Goal: Task Accomplishment & Management: Use online tool/utility

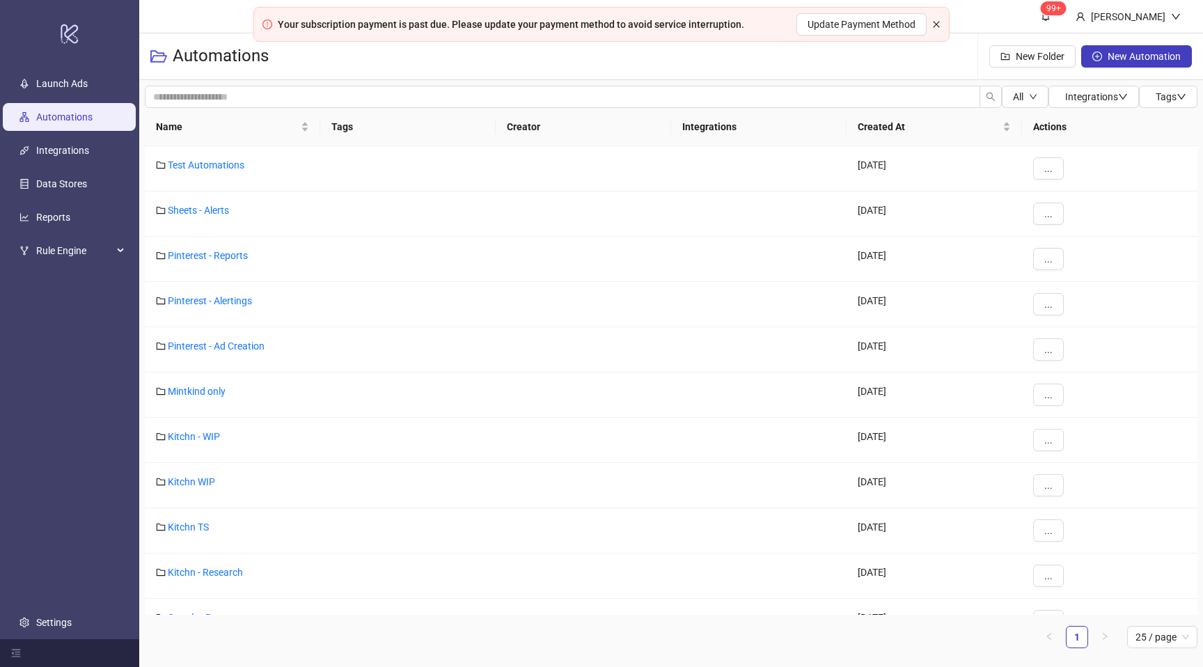
click at [932, 26] on icon "close" at bounding box center [936, 24] width 8 height 8
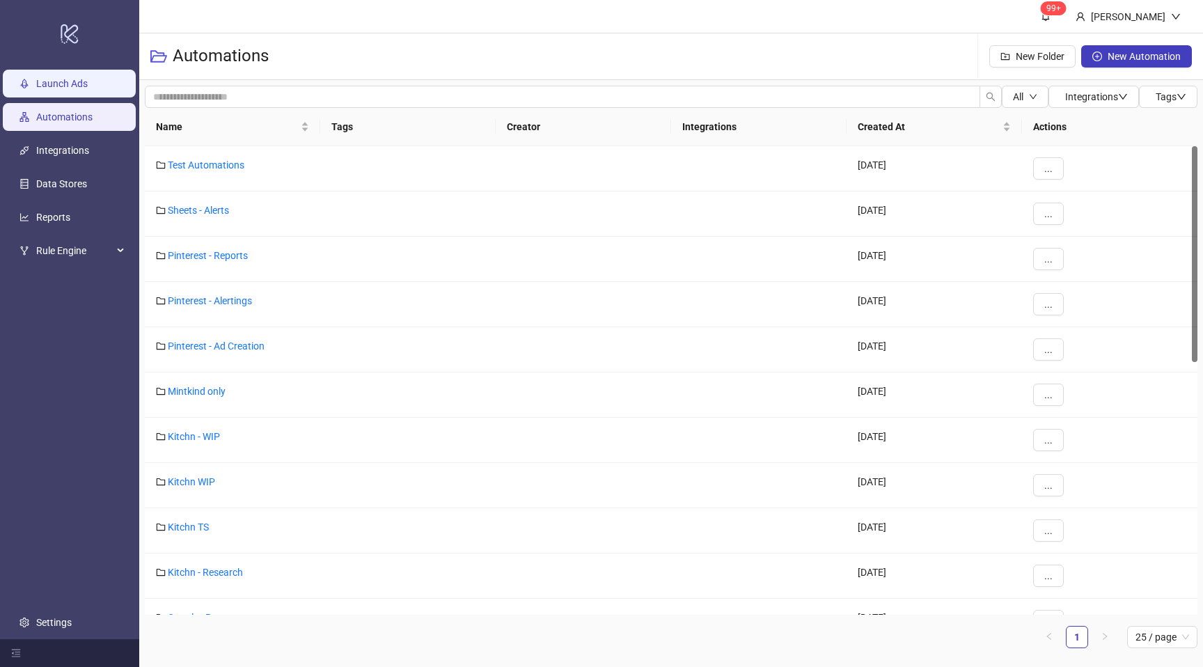
click at [88, 87] on link "Launch Ads" at bounding box center [61, 83] width 51 height 11
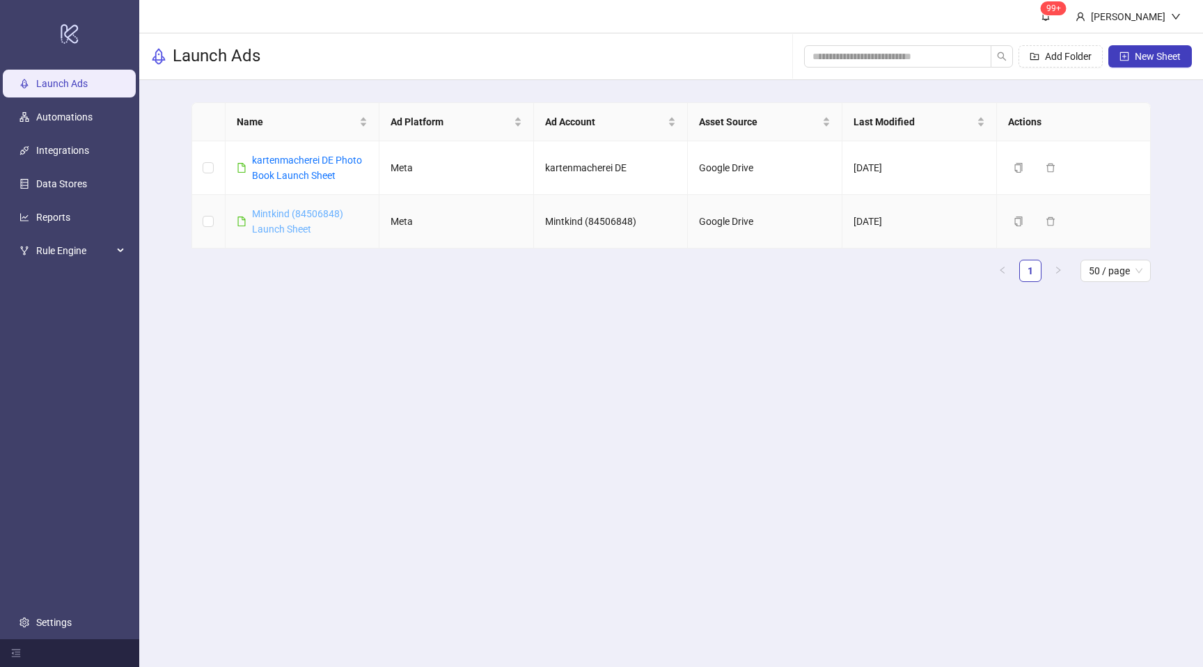
click at [290, 216] on link "Mintkind (84506848) Launch Sheet" at bounding box center [297, 221] width 91 height 26
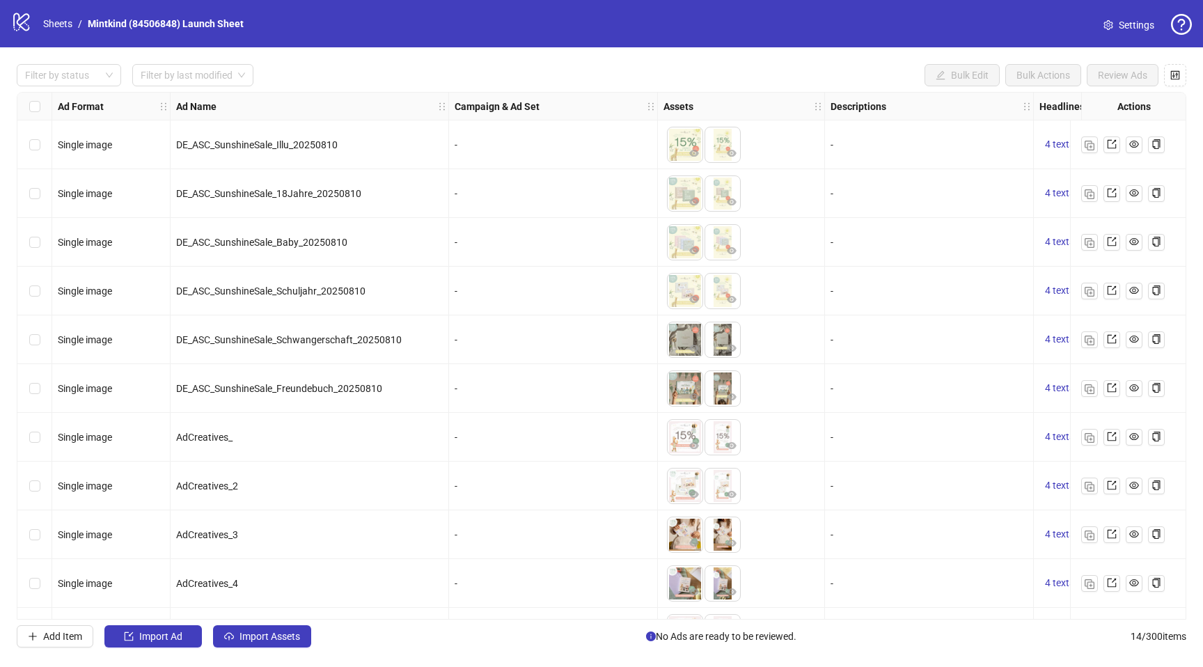
scroll to position [189, 0]
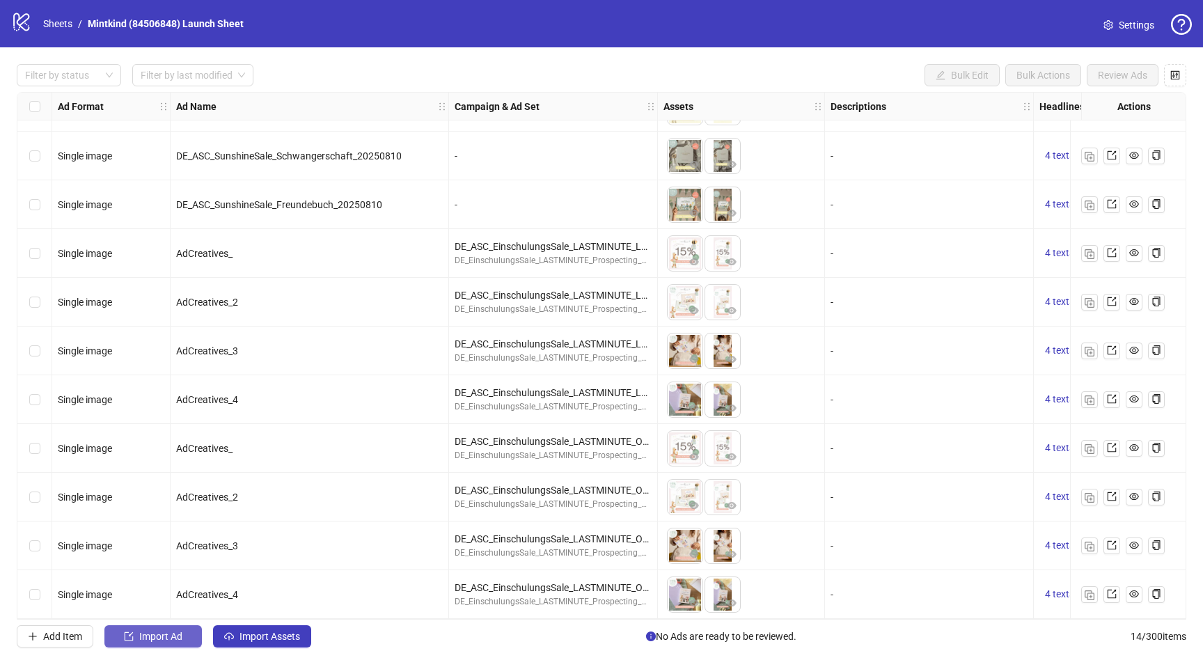
click at [145, 640] on span "Import Ad" at bounding box center [160, 636] width 43 height 11
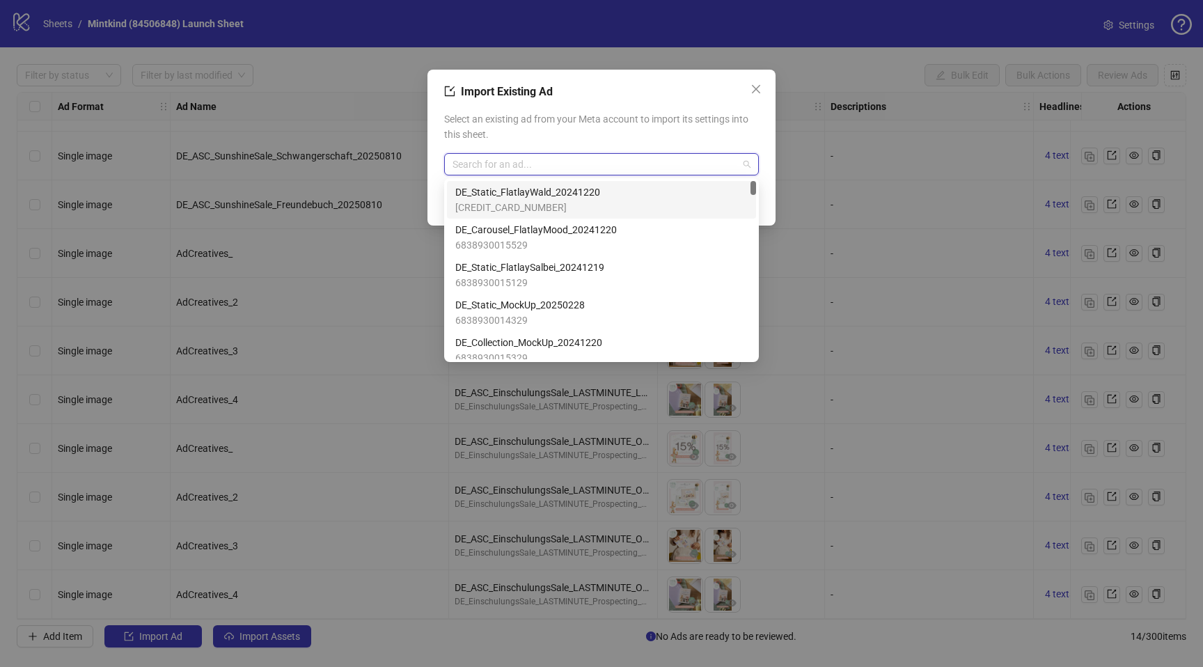
click at [542, 163] on input "search" at bounding box center [594, 164] width 285 height 21
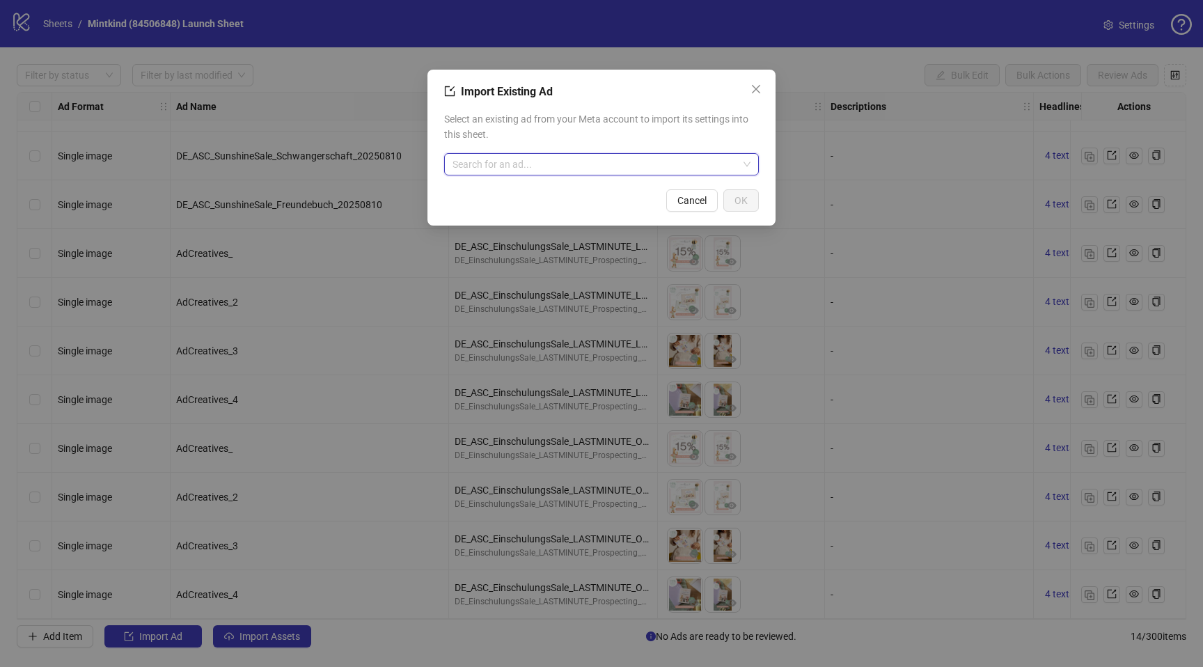
click at [587, 170] on input "search" at bounding box center [594, 164] width 285 height 21
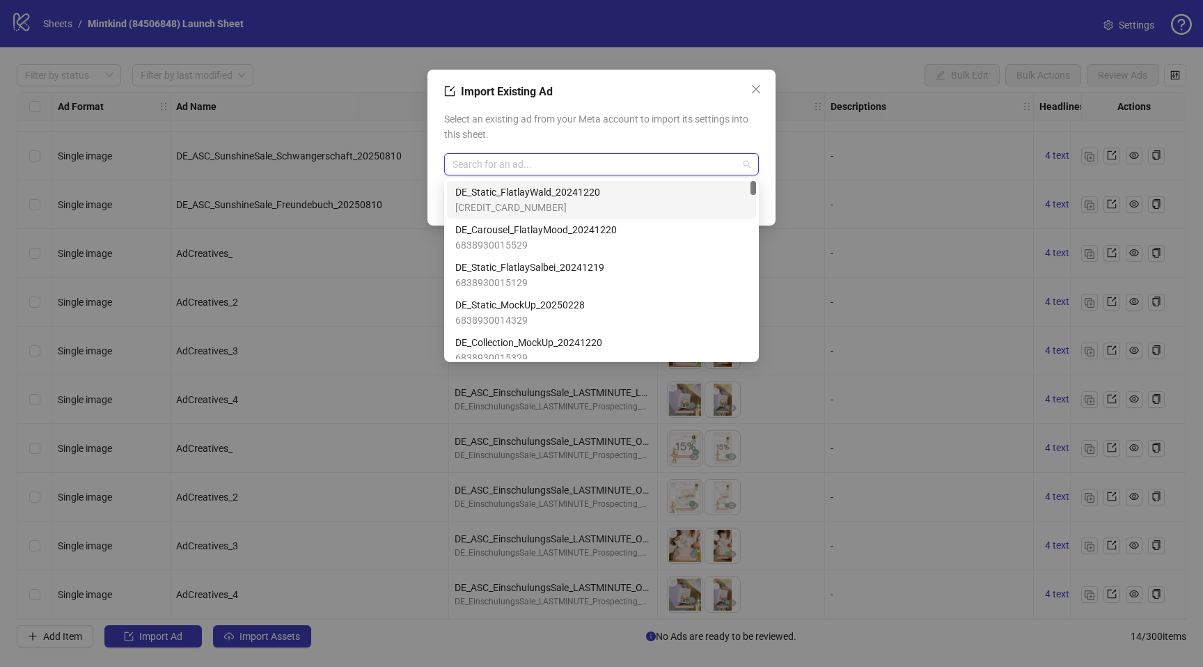
click at [629, 195] on div "DE_Static_FlatlayWald_20241220 6838930015729" at bounding box center [601, 199] width 292 height 31
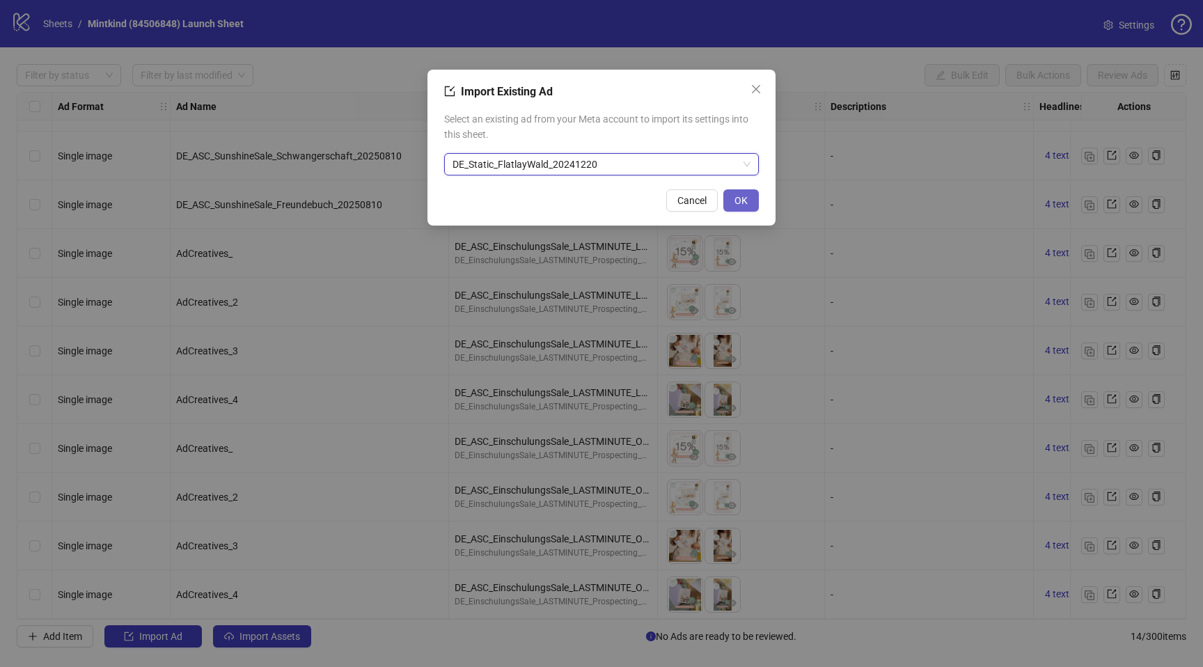
click at [741, 198] on span "OK" at bounding box center [740, 200] width 13 height 11
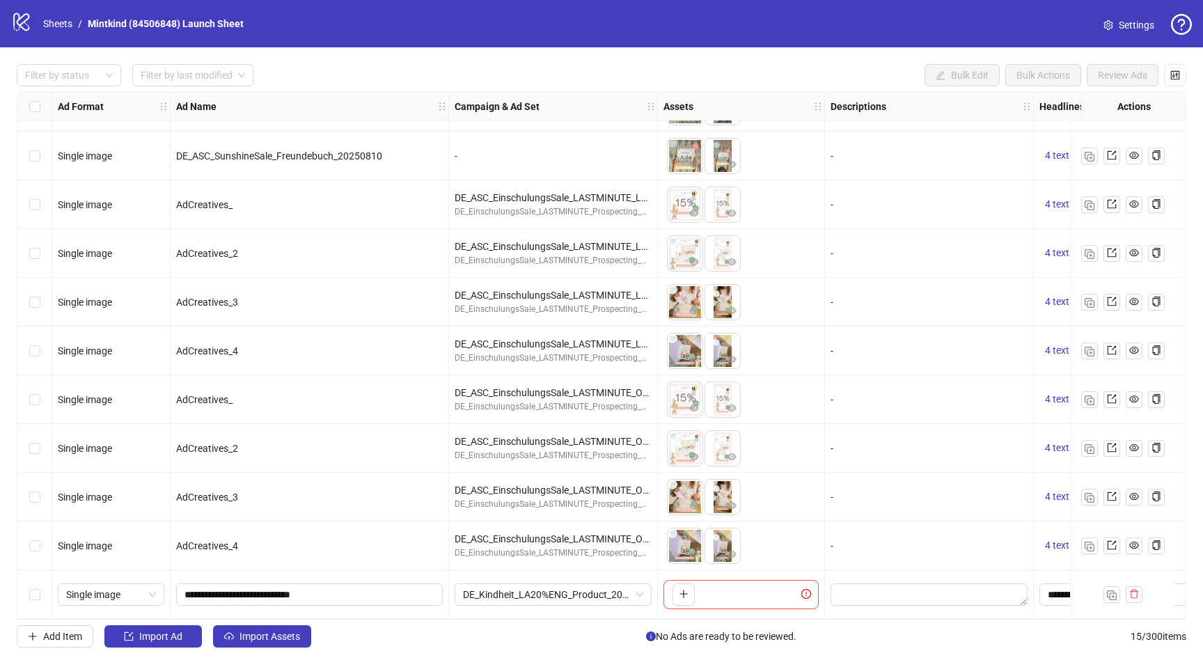
scroll to position [235, 0]
click at [1120, 22] on span "Settings" at bounding box center [1135, 24] width 35 height 15
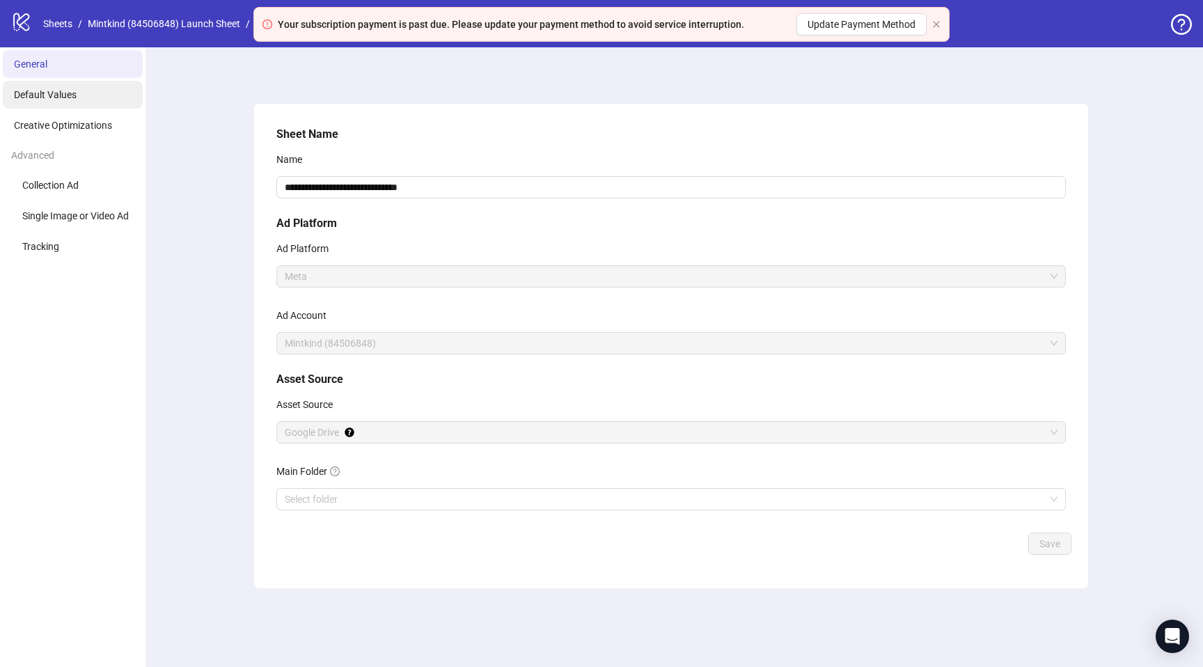
click at [74, 92] on span "Default Values" at bounding box center [45, 94] width 63 height 11
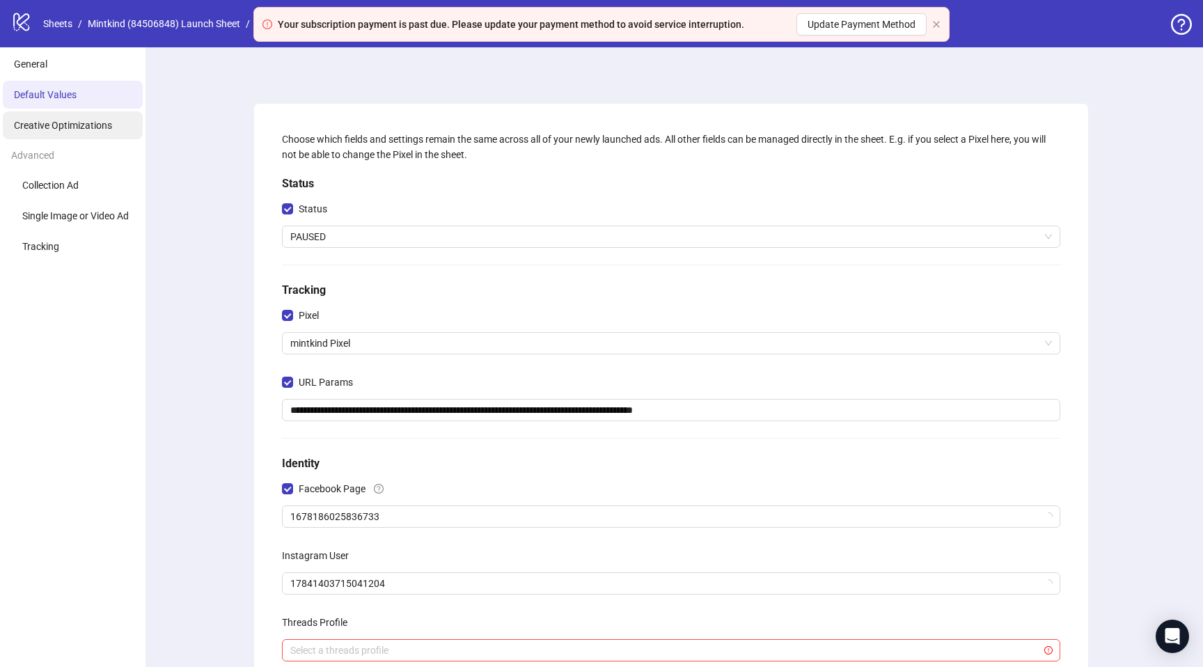
click at [72, 122] on span "Creative Optimizations" at bounding box center [63, 125] width 98 height 11
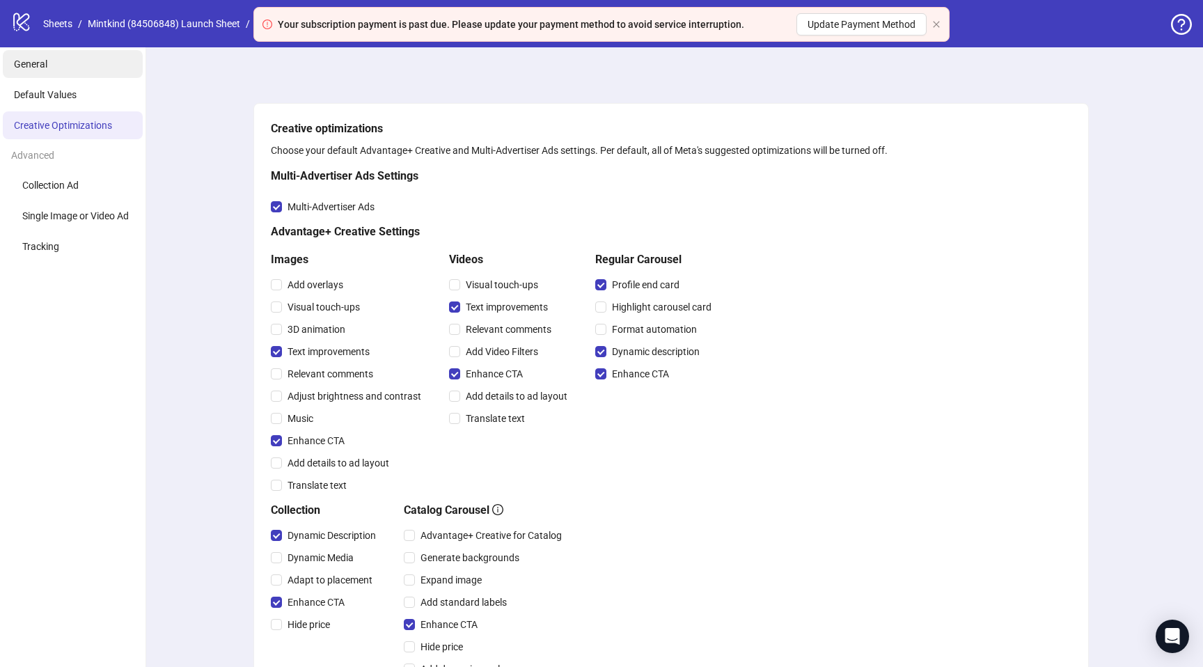
click at [47, 70] on li "General" at bounding box center [73, 64] width 140 height 28
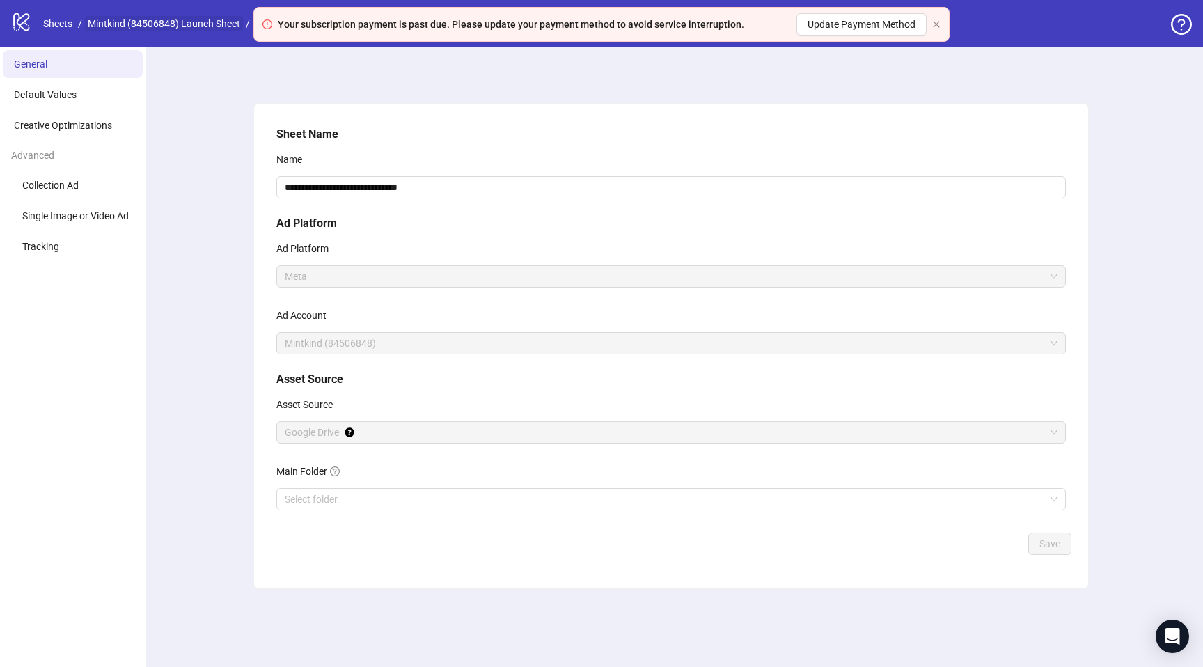
click at [125, 21] on link "Mintkind (84506848) Launch Sheet" at bounding box center [164, 23] width 158 height 15
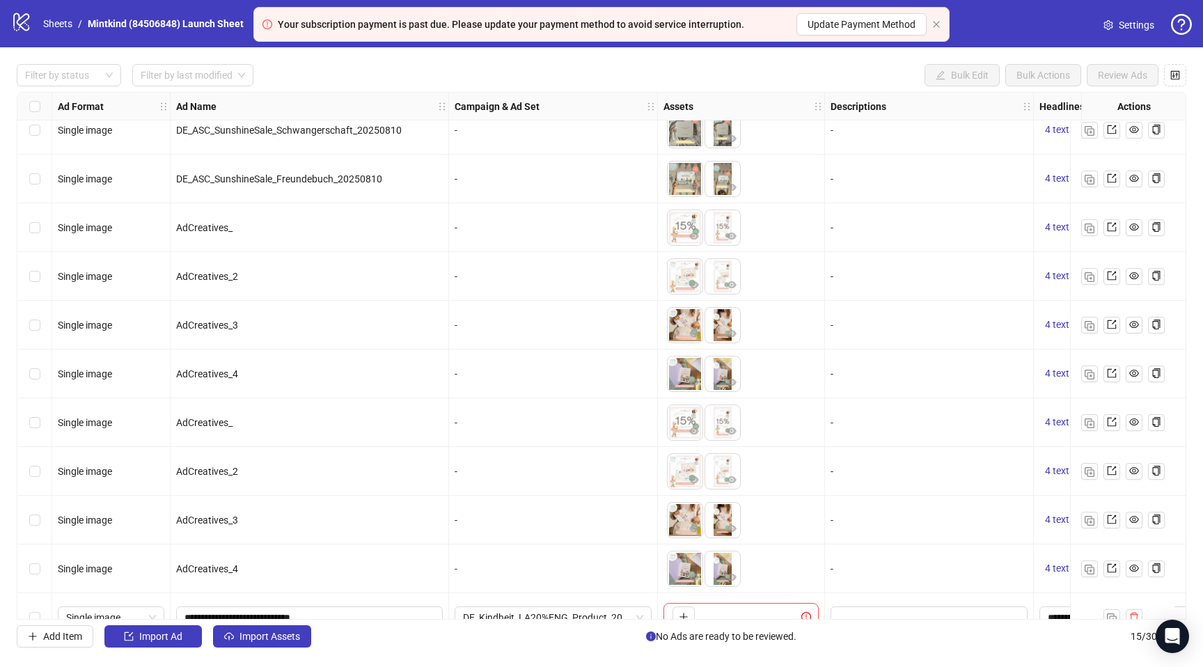
scroll to position [238, 0]
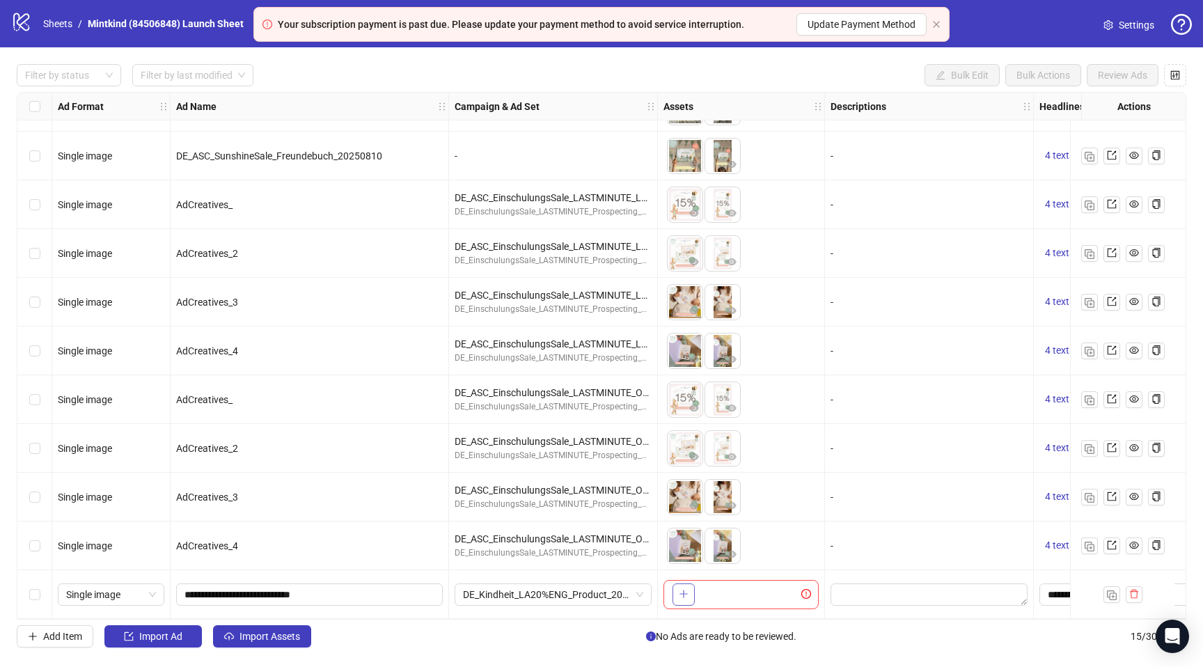
click at [679, 589] on icon "plus" at bounding box center [684, 594] width 10 height 10
click at [1137, 589] on icon "delete" at bounding box center [1134, 594] width 10 height 10
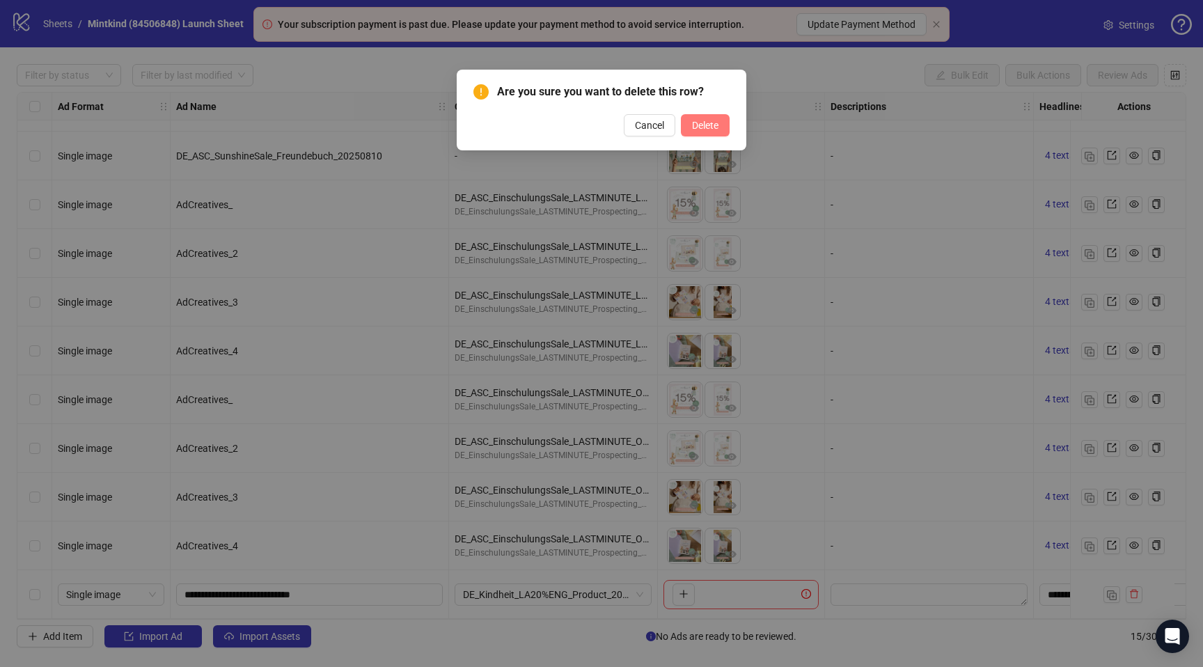
click at [705, 122] on span "Delete" at bounding box center [705, 125] width 26 height 11
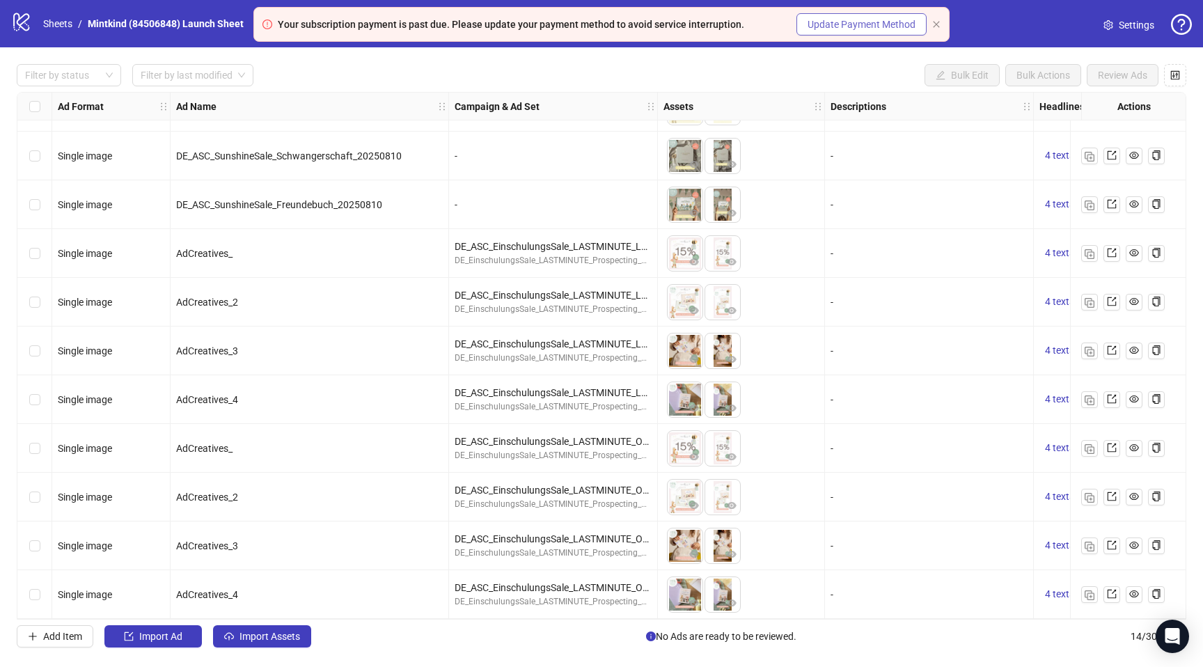
click at [861, 26] on span "Update Payment Method" at bounding box center [861, 24] width 108 height 15
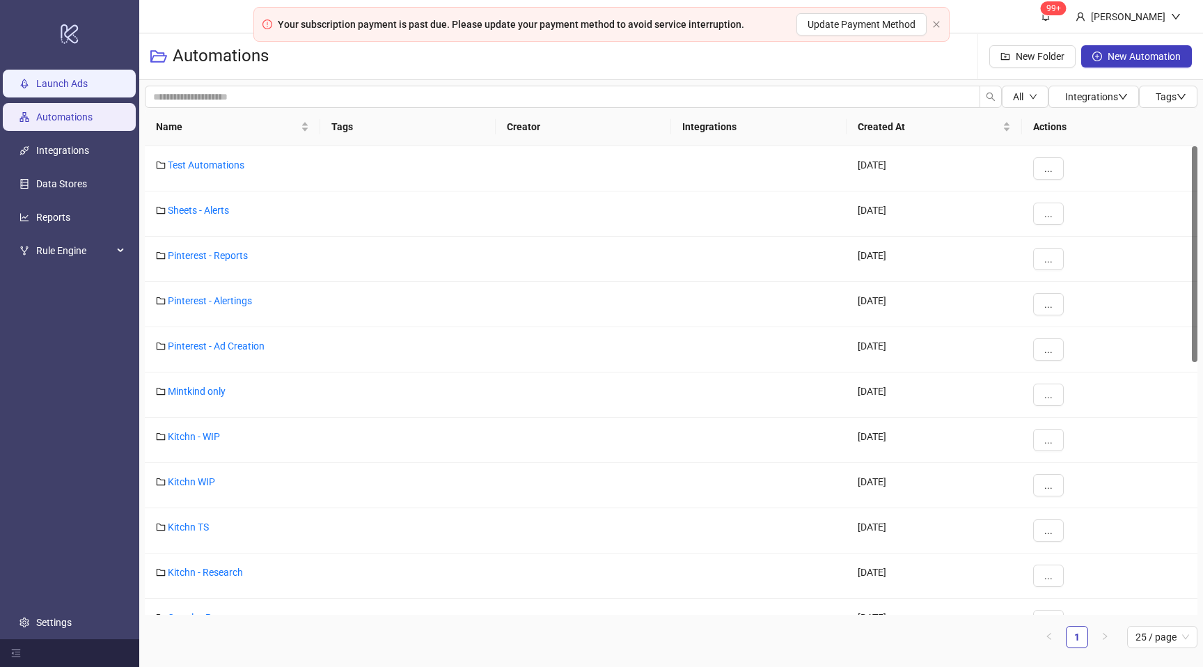
click at [72, 80] on link "Launch Ads" at bounding box center [61, 83] width 51 height 11
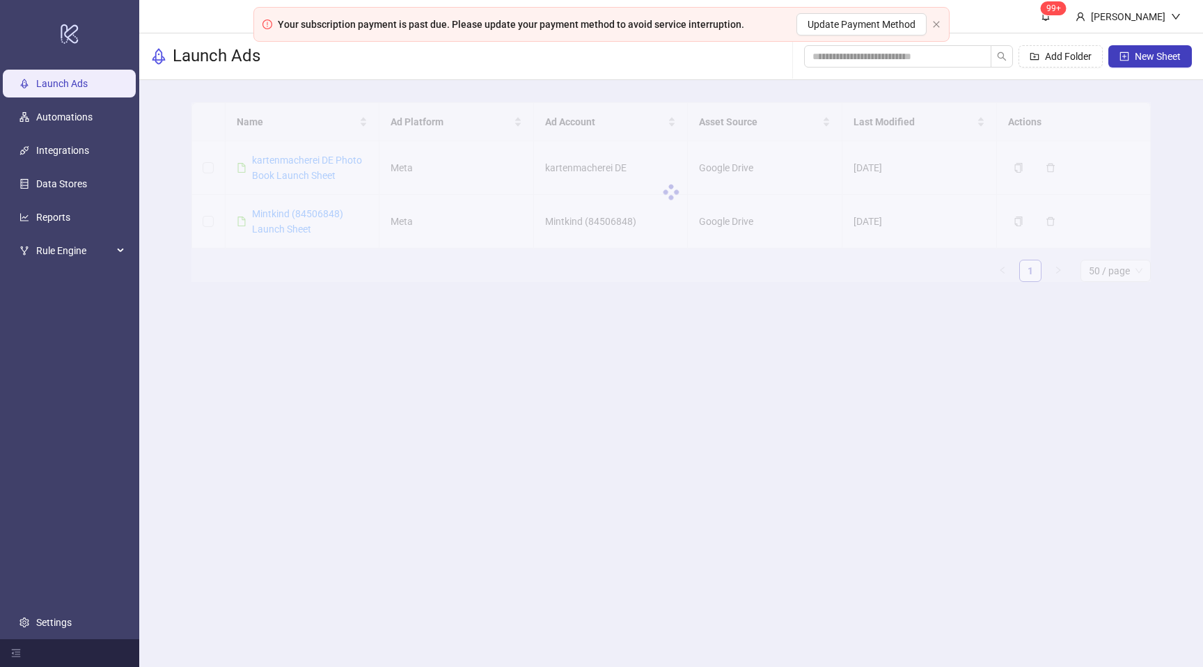
click at [287, 222] on div at bounding box center [670, 192] width 959 height 180
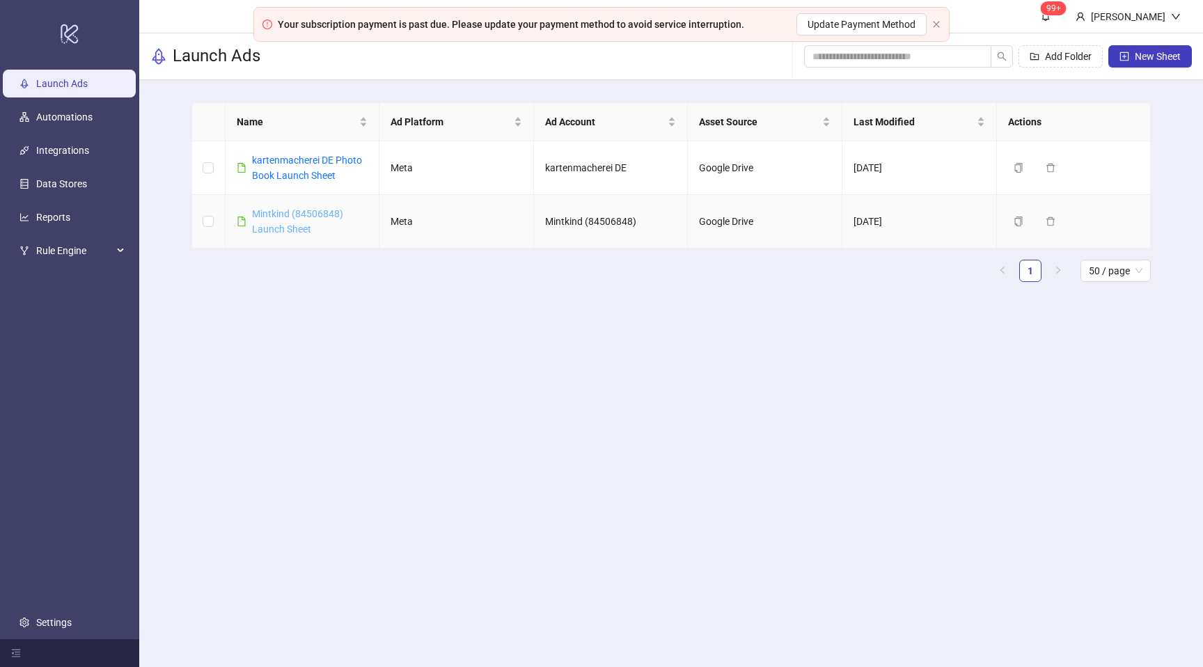
click at [283, 224] on link "Mintkind (84506848) Launch Sheet" at bounding box center [297, 221] width 91 height 26
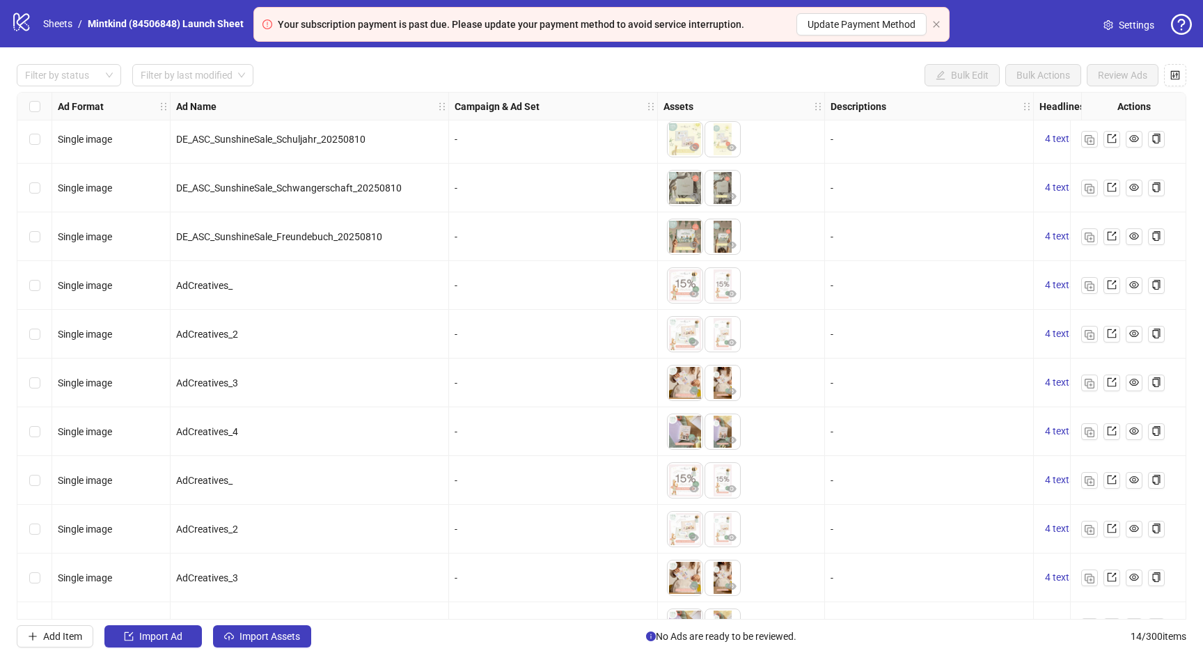
scroll to position [189, 0]
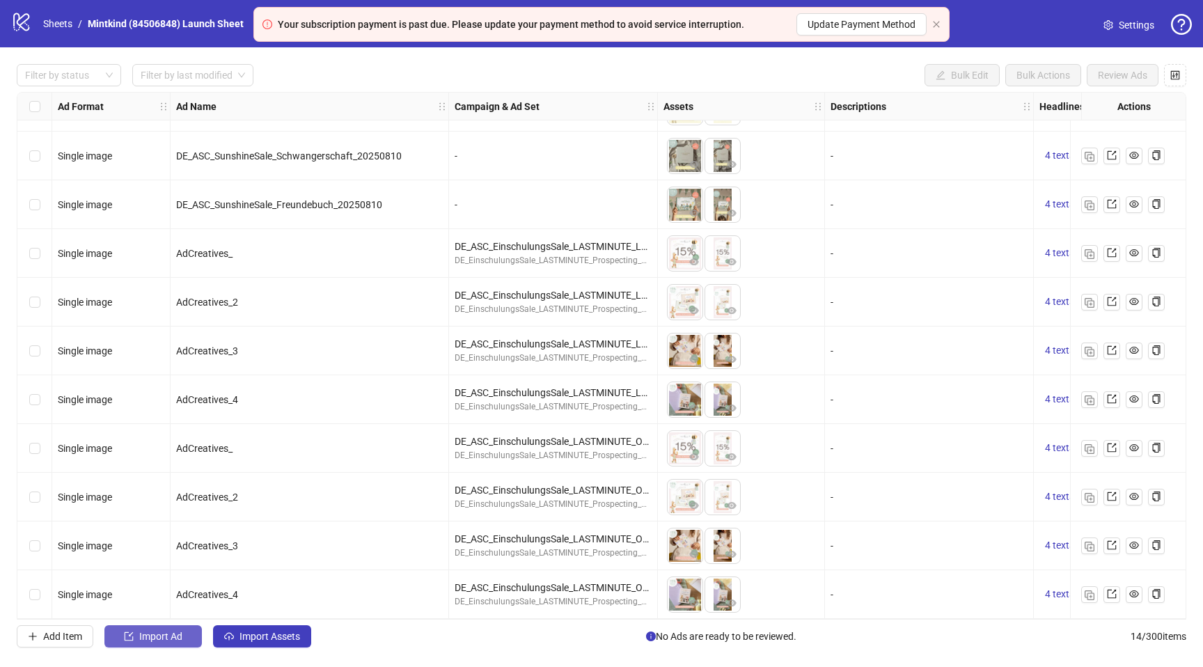
click at [152, 642] on button "Import Ad" at bounding box center [152, 636] width 97 height 22
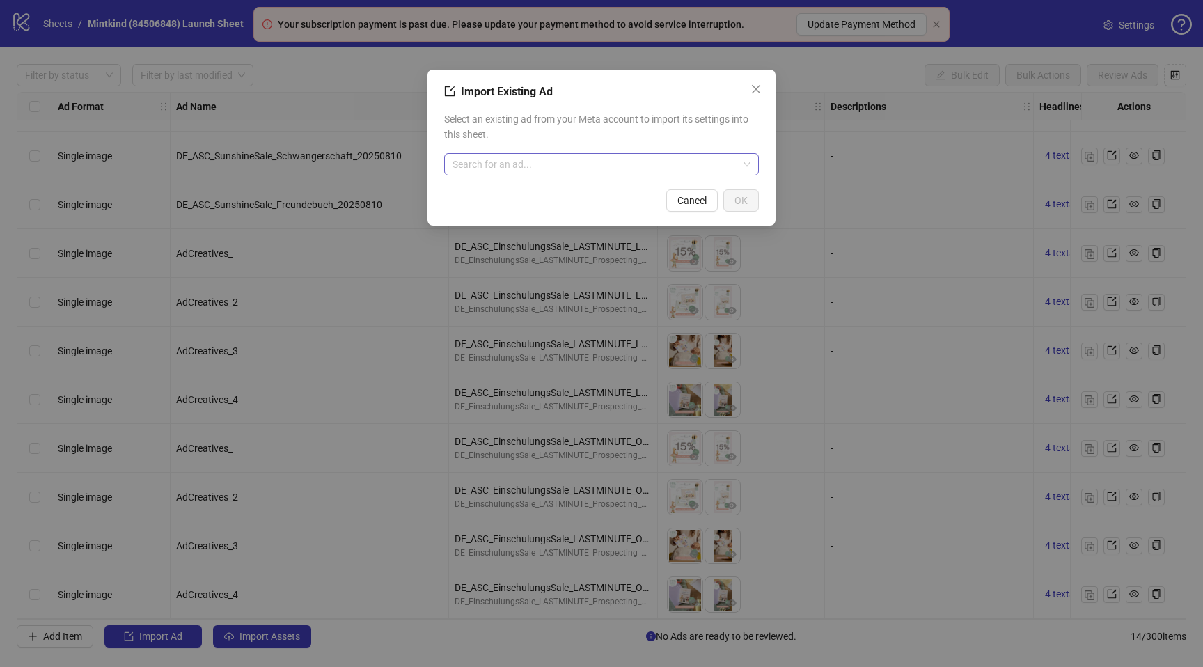
click at [537, 162] on input "search" at bounding box center [594, 164] width 285 height 21
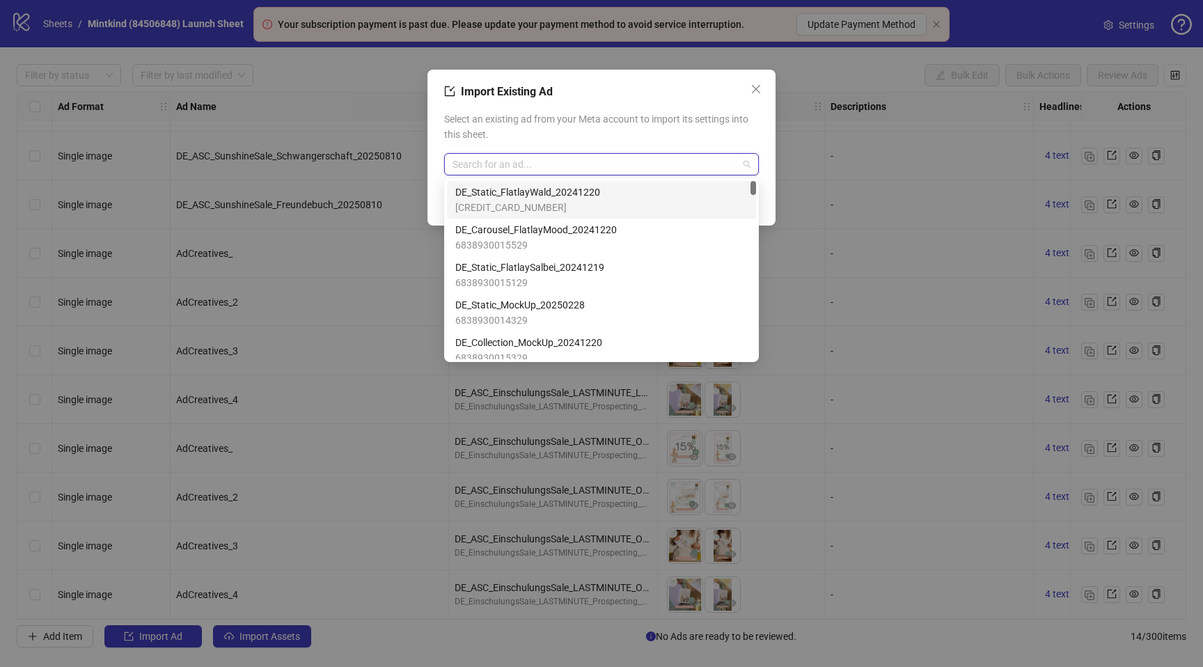
click at [557, 191] on span "DE_Static_FlatlayWald_20241220" at bounding box center [527, 191] width 145 height 15
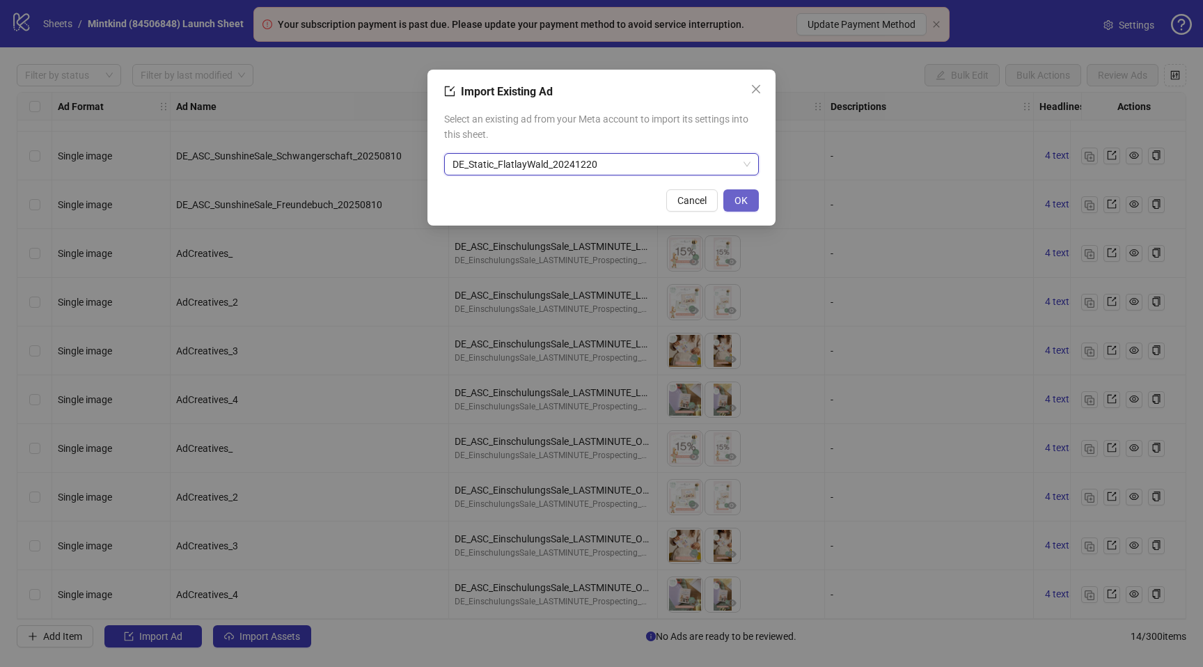
click at [737, 202] on span "OK" at bounding box center [740, 200] width 13 height 11
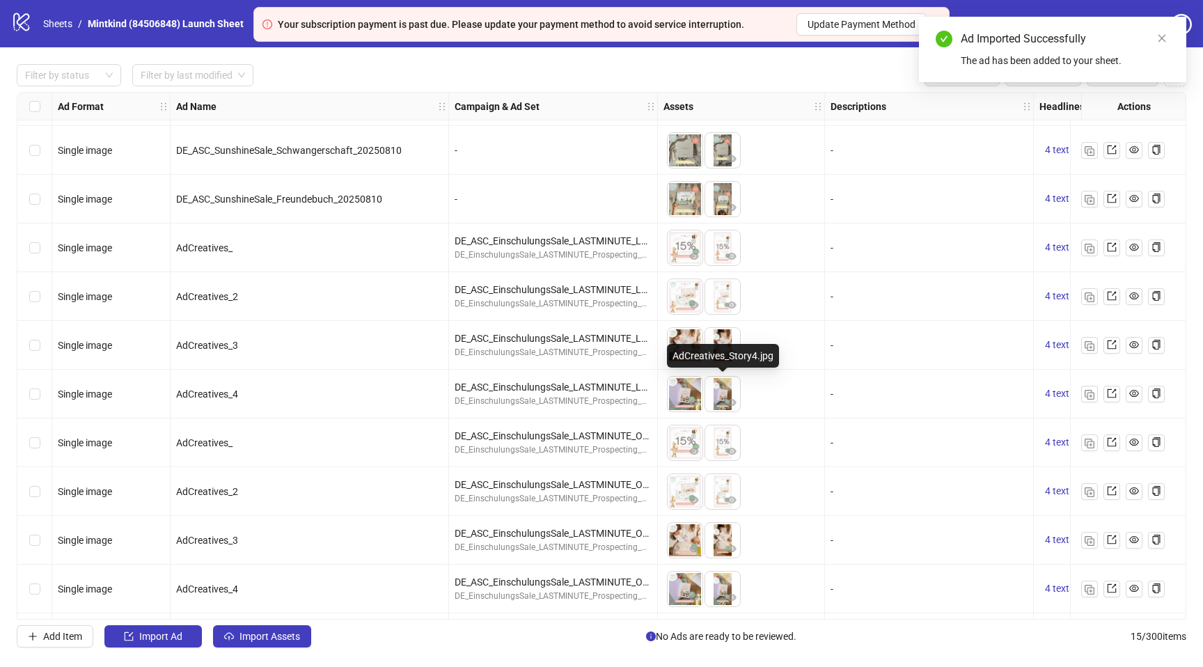
scroll to position [238, 0]
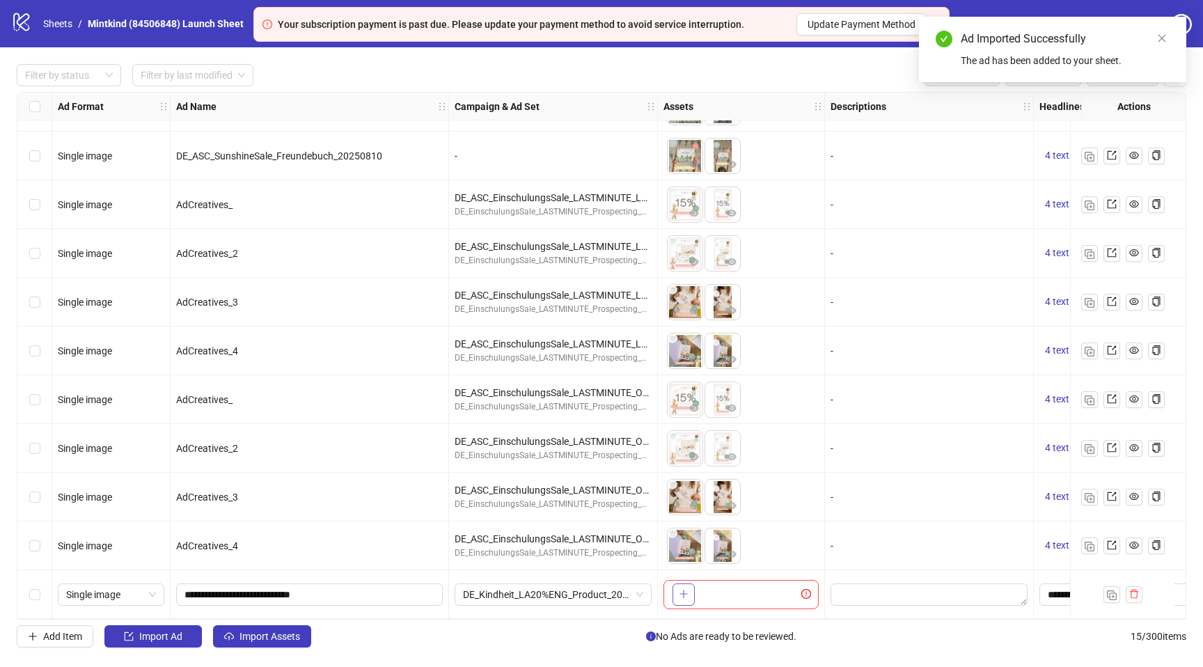
click at [688, 589] on icon "plus" at bounding box center [684, 594] width 10 height 10
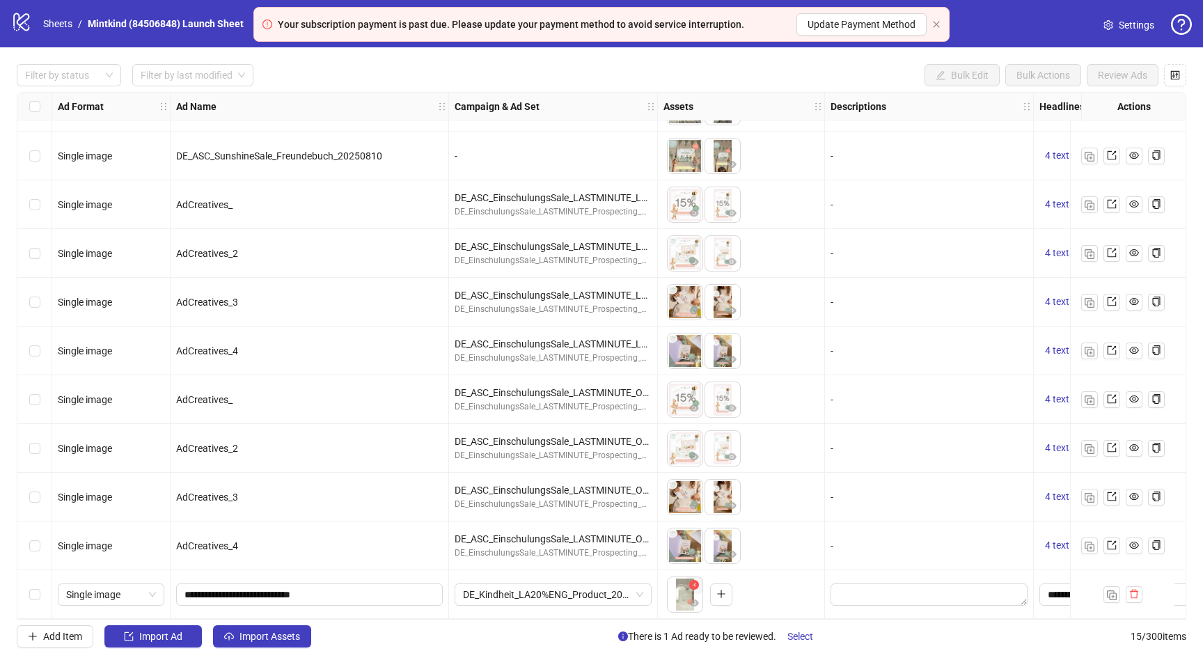
click at [693, 582] on icon "close-circle" at bounding box center [694, 585] width 10 height 10
click at [688, 583] on button "button" at bounding box center [683, 594] width 22 height 22
click at [684, 540] on img at bounding box center [684, 545] width 35 height 35
click at [692, 535] on img at bounding box center [684, 545] width 35 height 35
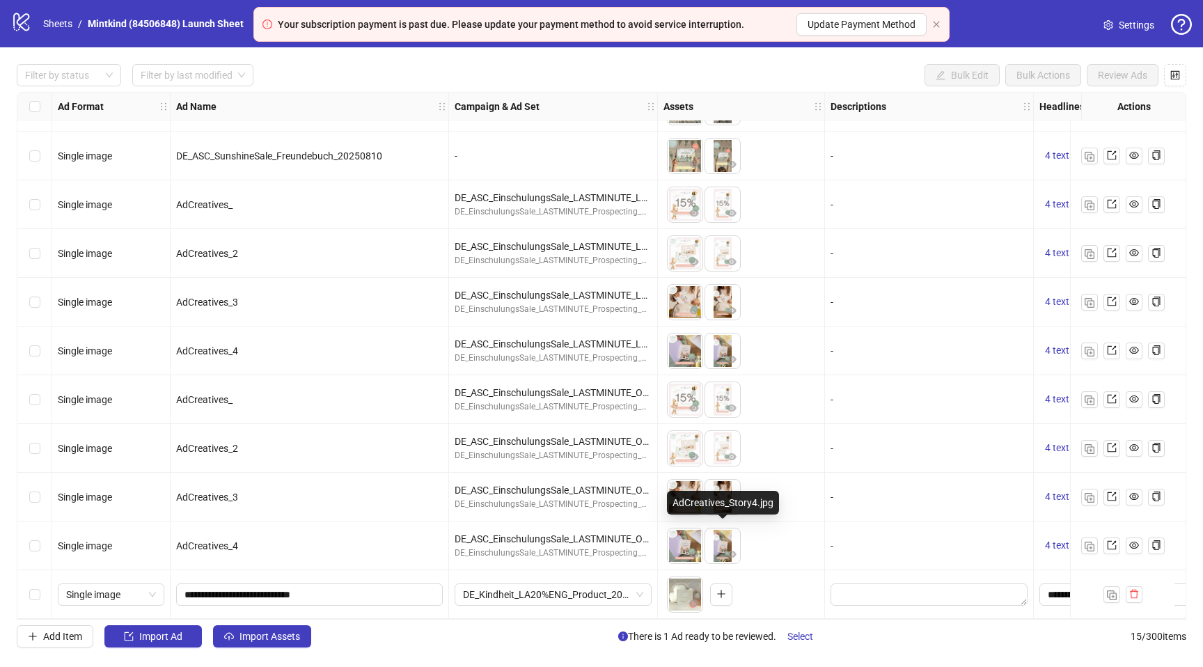
click at [731, 532] on img at bounding box center [722, 545] width 35 height 35
click at [692, 598] on icon "eye" at bounding box center [694, 603] width 10 height 10
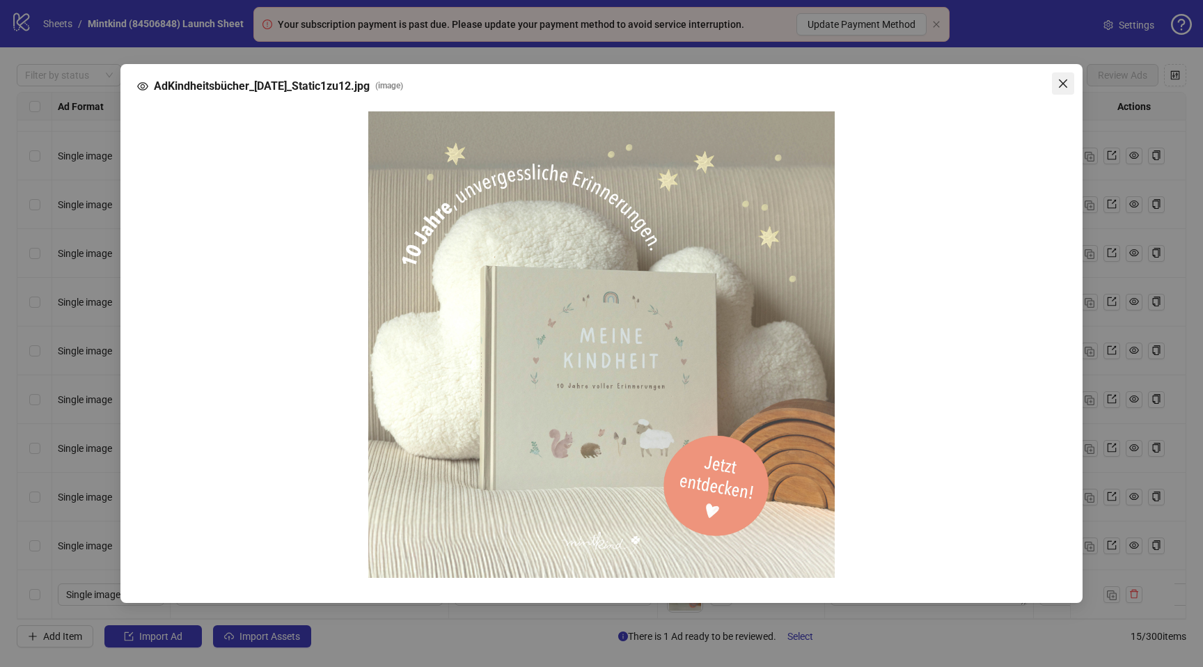
click at [1063, 84] on icon "close" at bounding box center [1062, 83] width 8 height 8
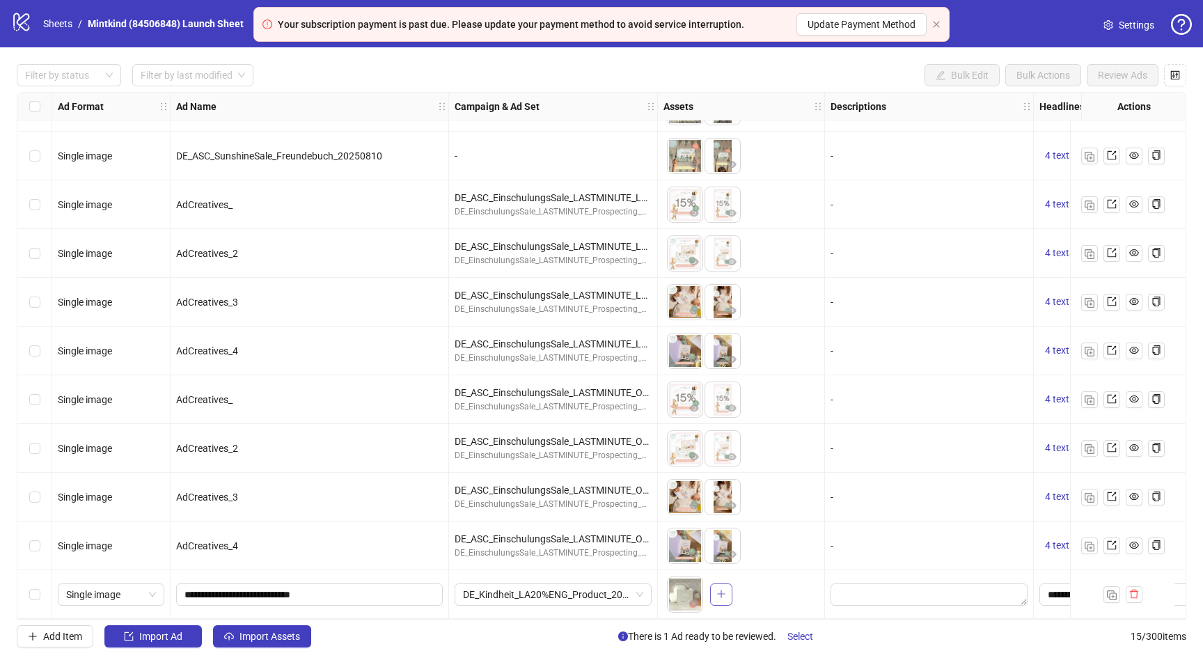
click at [722, 592] on icon "plus" at bounding box center [721, 594] width 10 height 10
